Goal: Transaction & Acquisition: Obtain resource

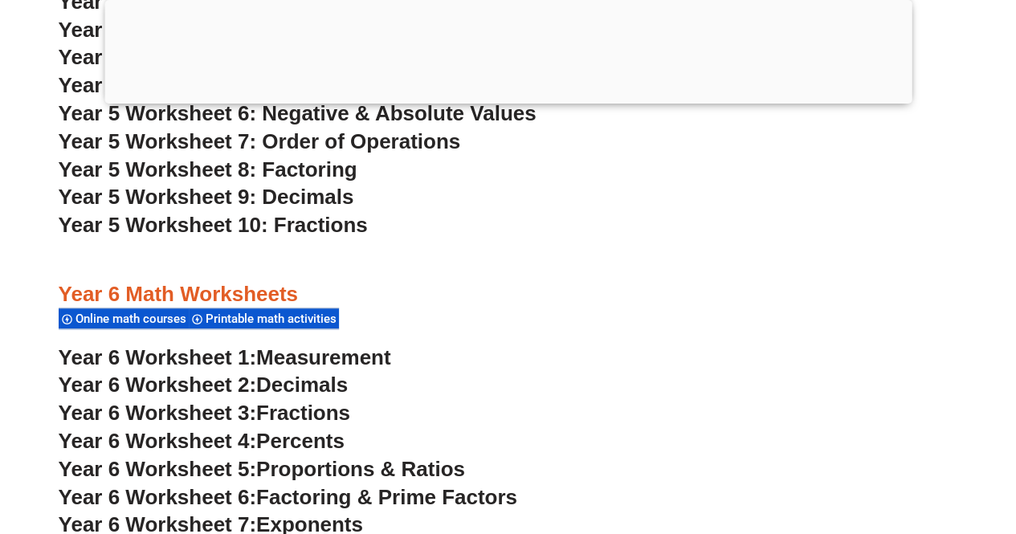
scroll to position [3691, 0]
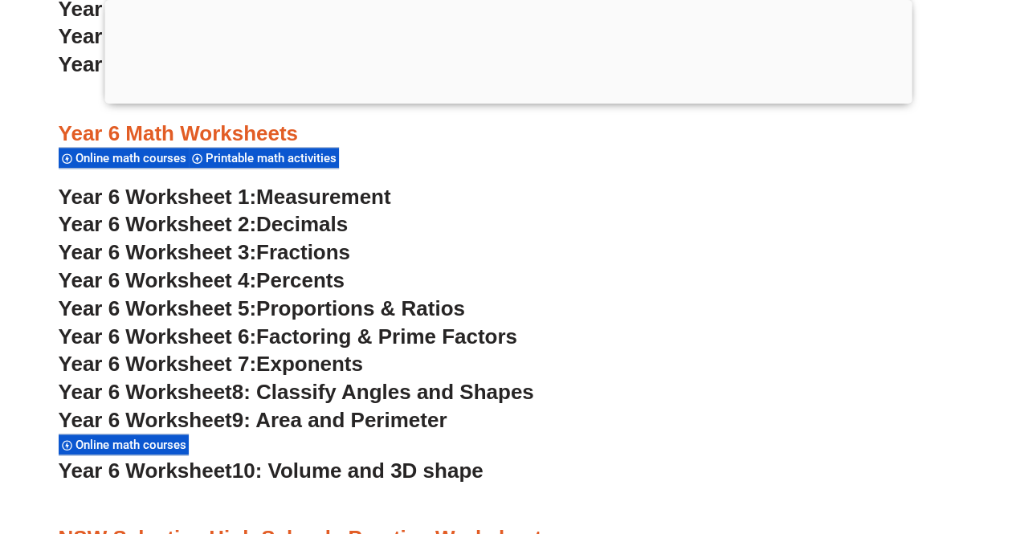
click at [232, 423] on span "Year 6 Worksheet" at bounding box center [146, 420] width 174 height 24
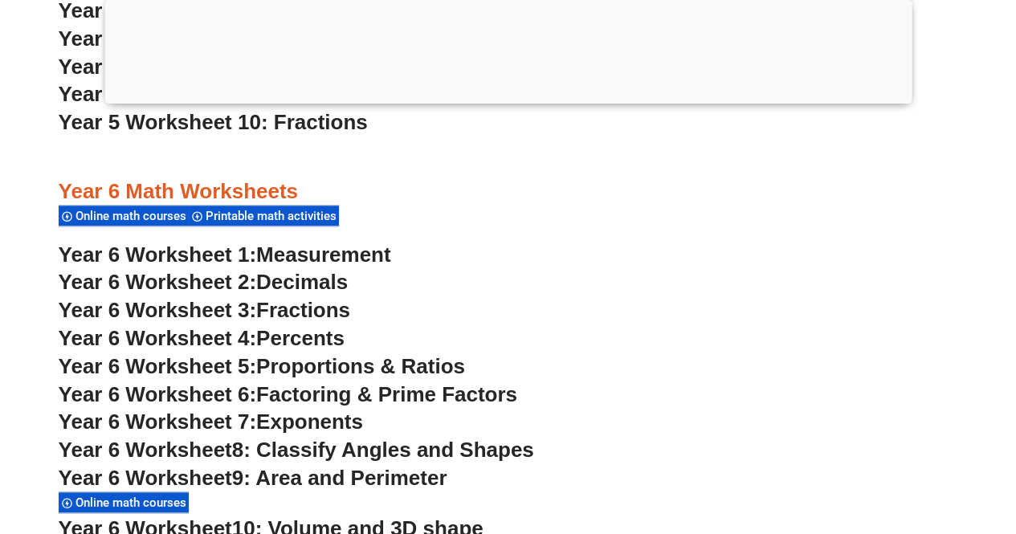
scroll to position [3610, 0]
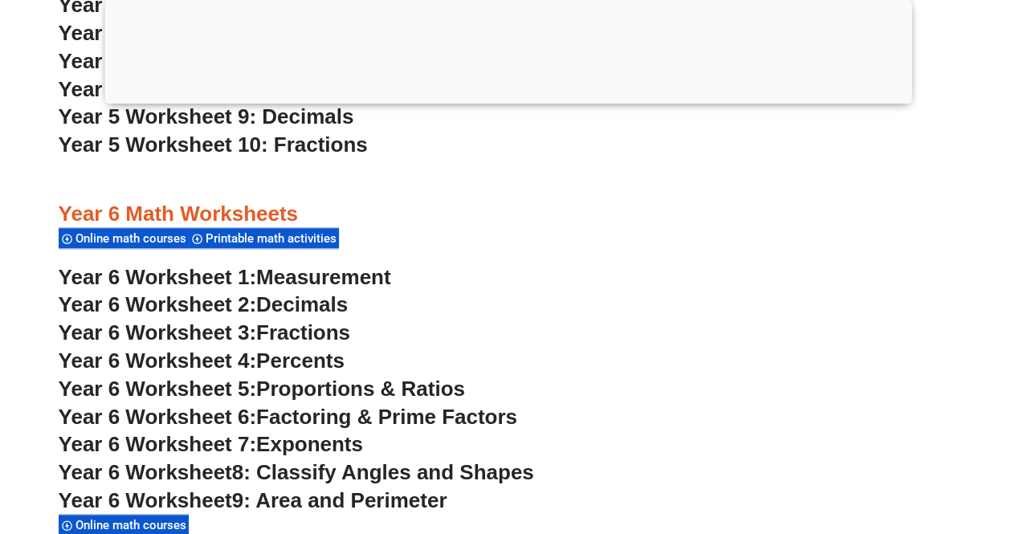
click at [342, 281] on span "Measurement" at bounding box center [323, 277] width 135 height 24
click at [220, 363] on span "Year 6 Worksheet 4:" at bounding box center [158, 361] width 198 height 24
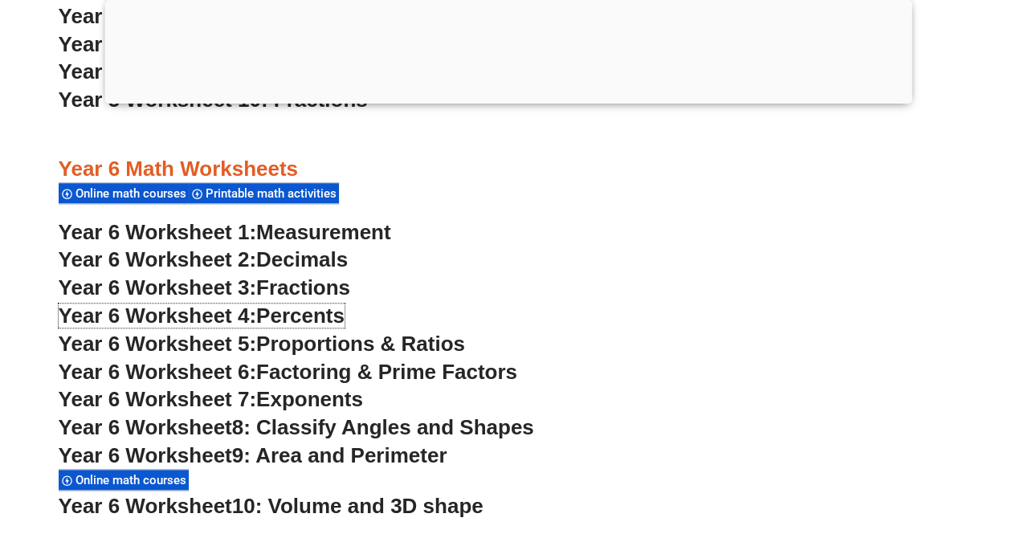
scroll to position [3691, 0]
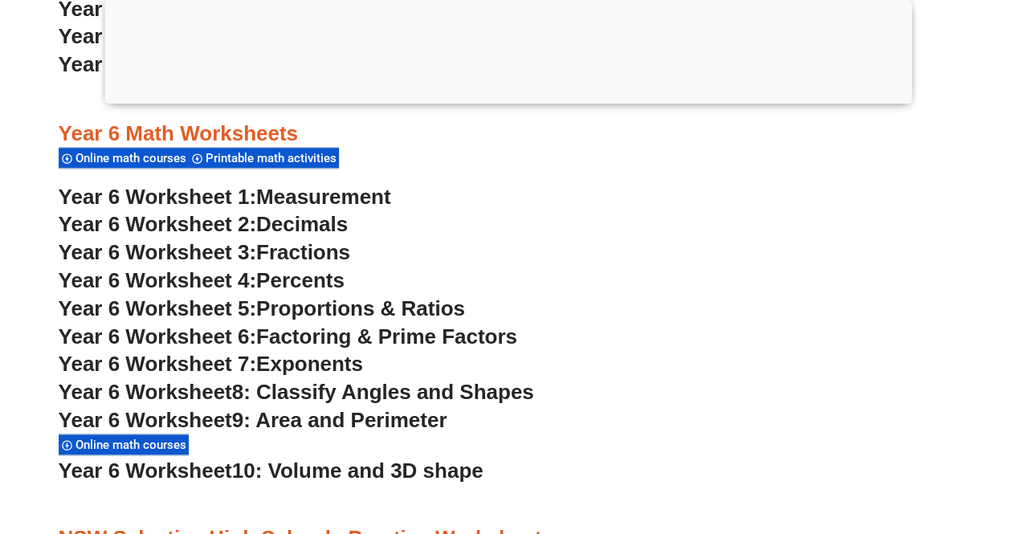
click at [317, 199] on span "Measurement" at bounding box center [323, 197] width 135 height 24
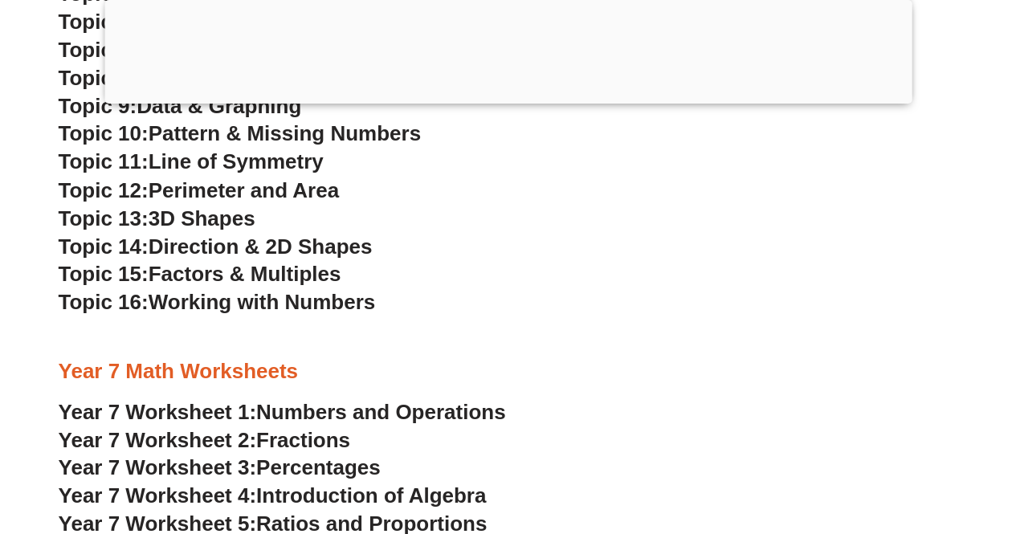
scroll to position [4494, 0]
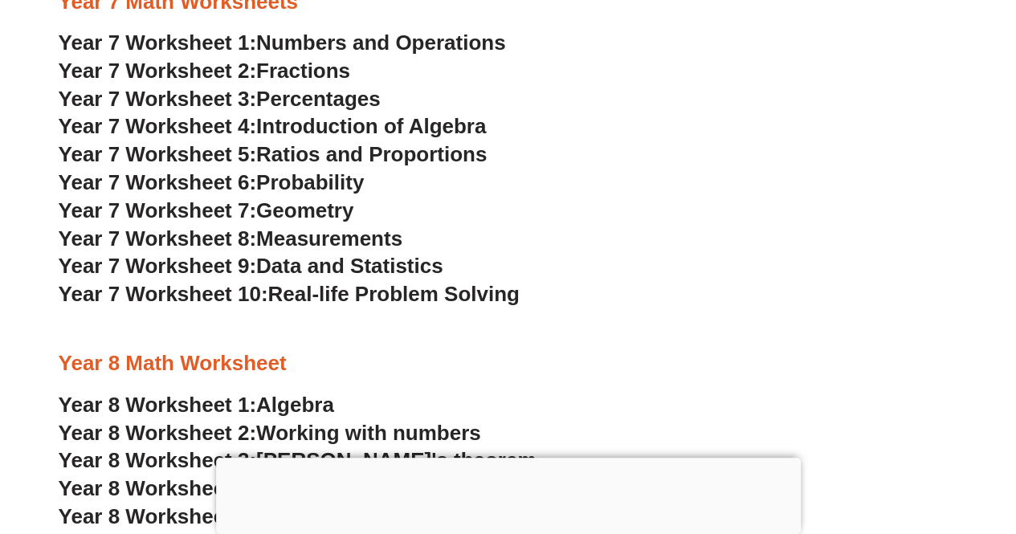
scroll to position [4173, 0]
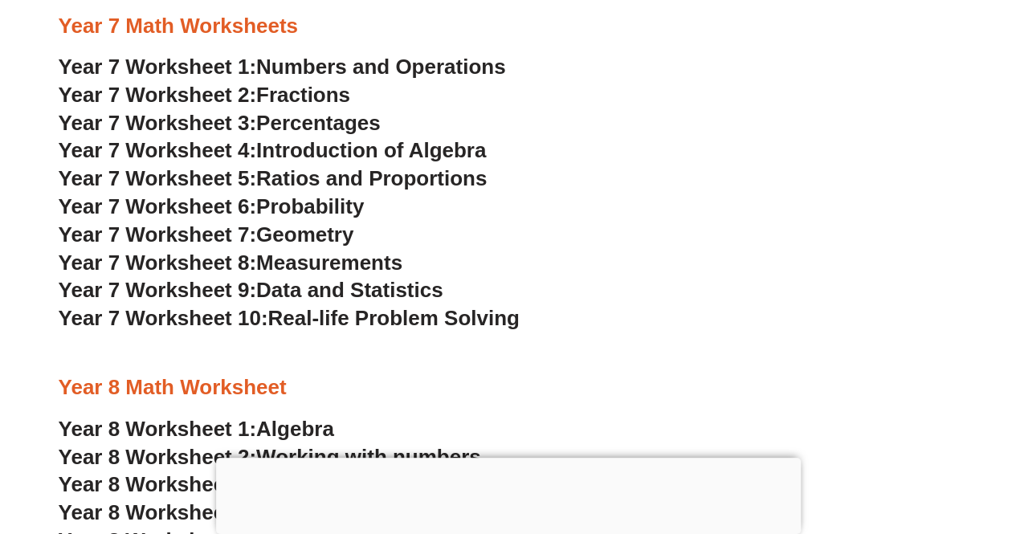
click at [209, 63] on span "Year 7 Worksheet 1:" at bounding box center [158, 67] width 198 height 24
